Goal: Find specific page/section: Find specific page/section

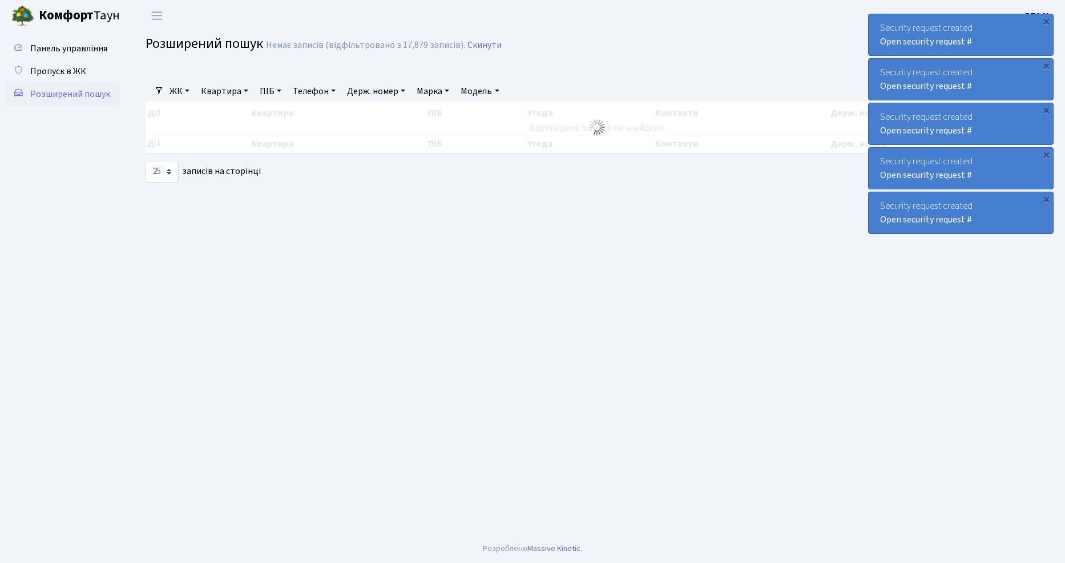
select select "25"
click at [82, 77] on link "Пропуск в ЖК" at bounding box center [63, 71] width 114 height 23
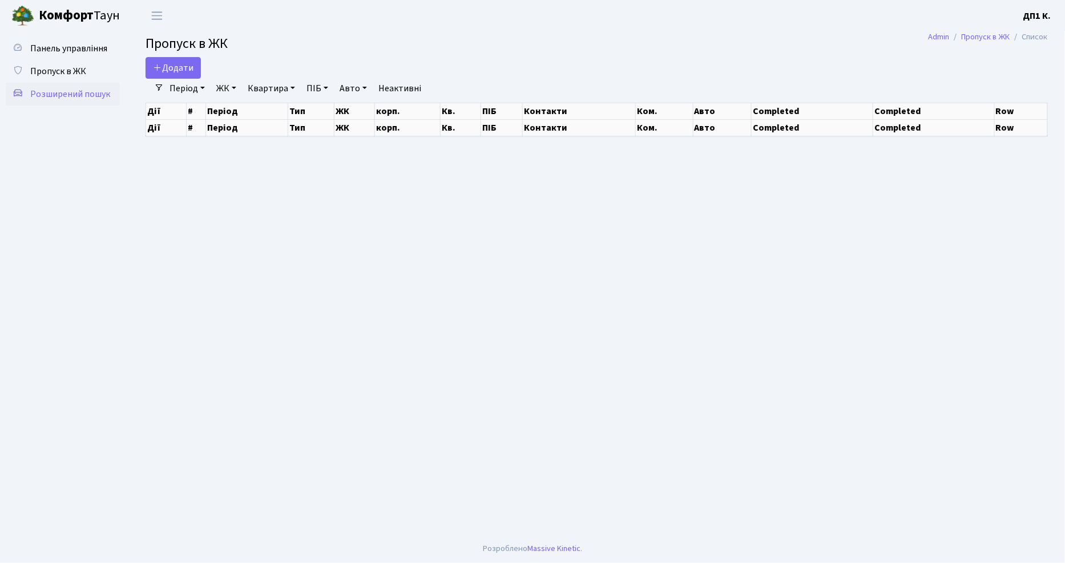
click at [75, 88] on span "Розширений пошук" at bounding box center [70, 94] width 80 height 13
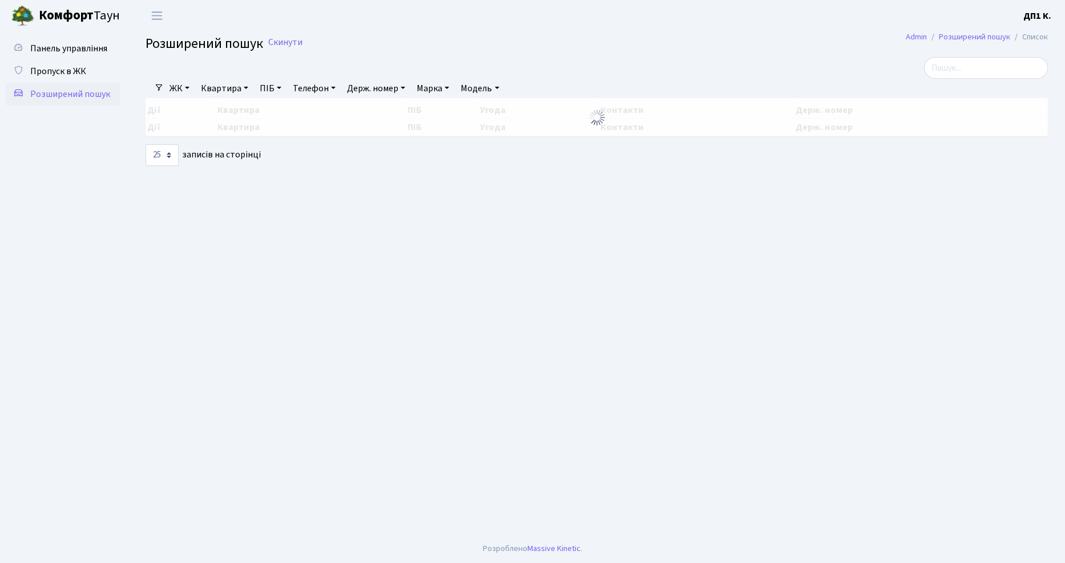
select select "25"
